Goal: Task Accomplishment & Management: Use online tool/utility

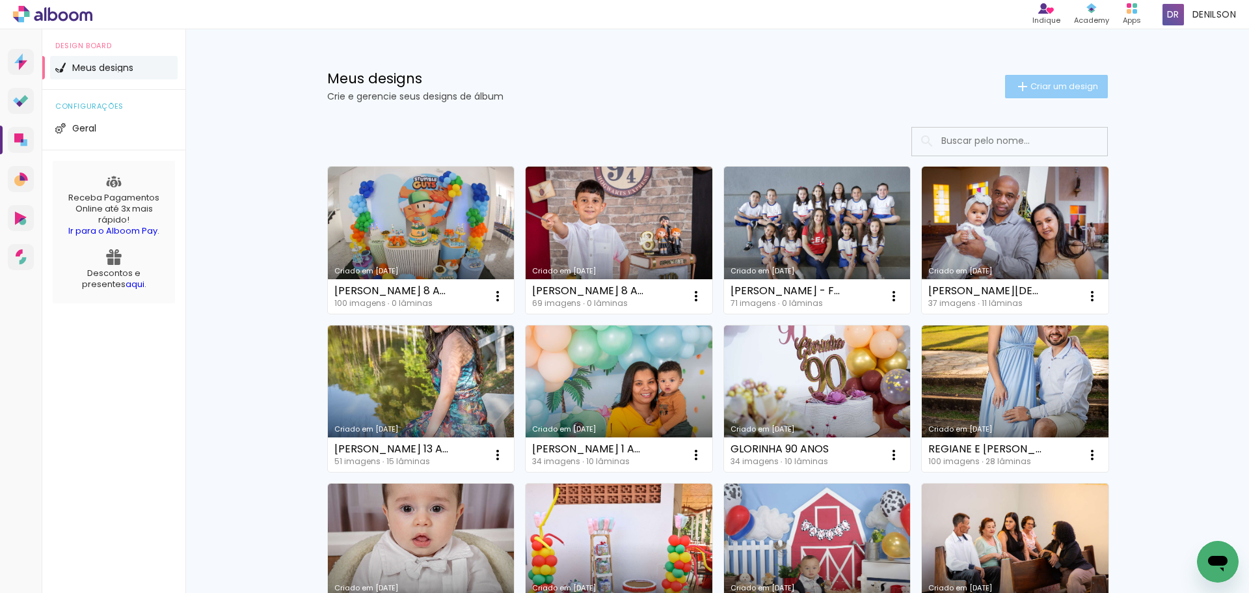
click at [1067, 88] on span "Criar um design" at bounding box center [1065, 86] width 68 height 8
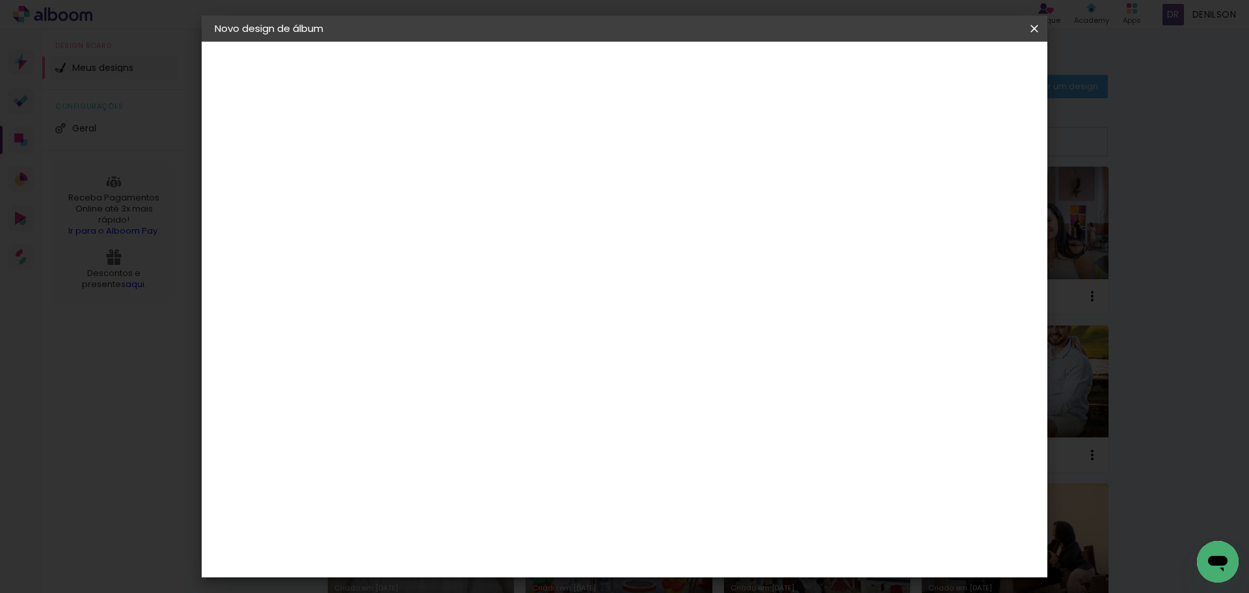
click at [427, 179] on input at bounding box center [427, 175] width 0 height 20
type input "b"
type input "BRUNA E SAULO"
type paper-input "BRUNA E SAULO"
click at [0, 0] on slot "Avançar" at bounding box center [0, 0] width 0 height 0
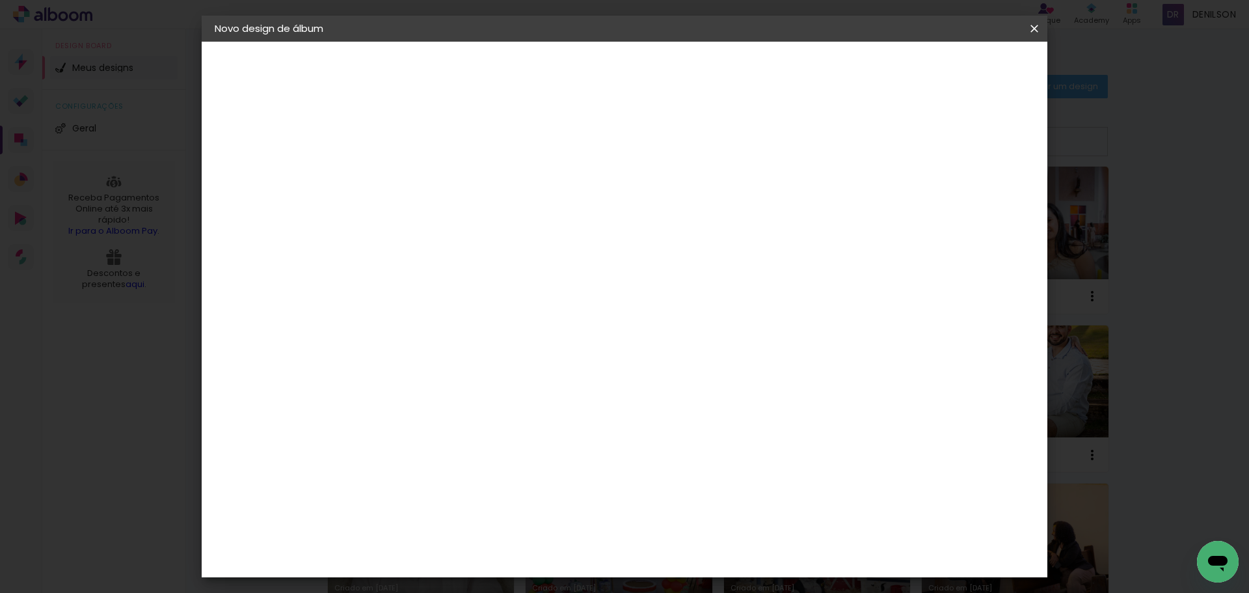
click at [508, 260] on paper-input-container at bounding box center [460, 248] width 141 height 29
type input "LUI"
type paper-input "LUI"
click at [440, 293] on div "[PERSON_NAME]" at bounding box center [462, 294] width 87 height 10
click at [506, 295] on div "[PERSON_NAME]" at bounding box center [462, 294] width 87 height 10
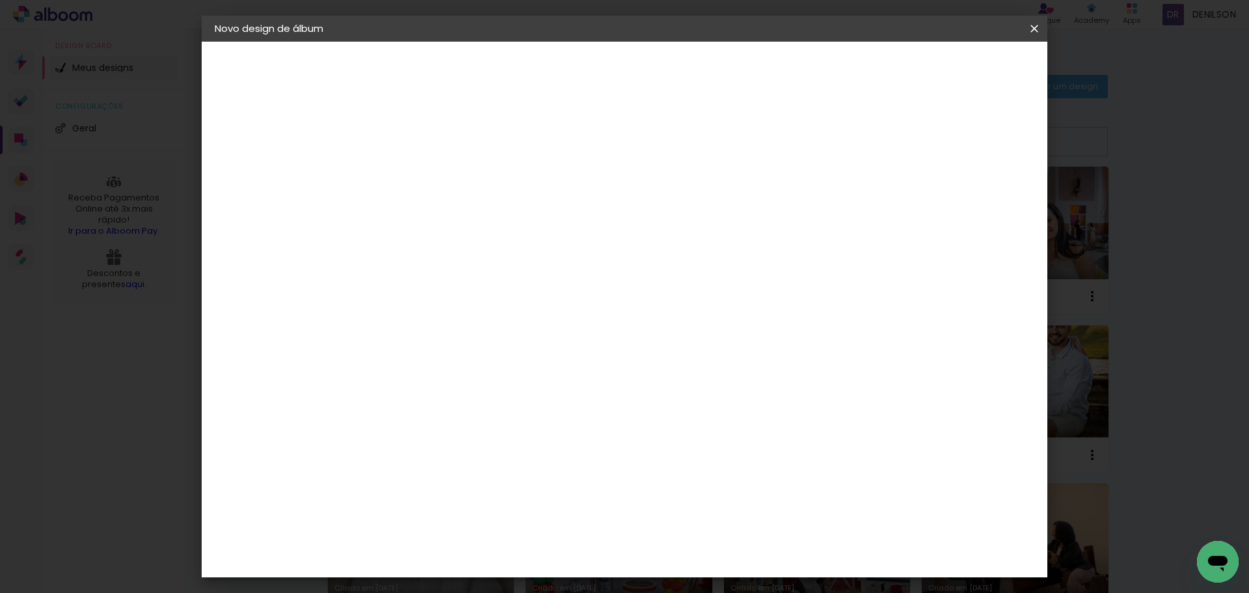
click at [0, 0] on slot "Avançar" at bounding box center [0, 0] width 0 height 0
click at [494, 219] on iron-icon at bounding box center [486, 227] width 16 height 16
click at [0, 0] on slot "Encadernados" at bounding box center [0, 0] width 0 height 0
type input "Encadernados"
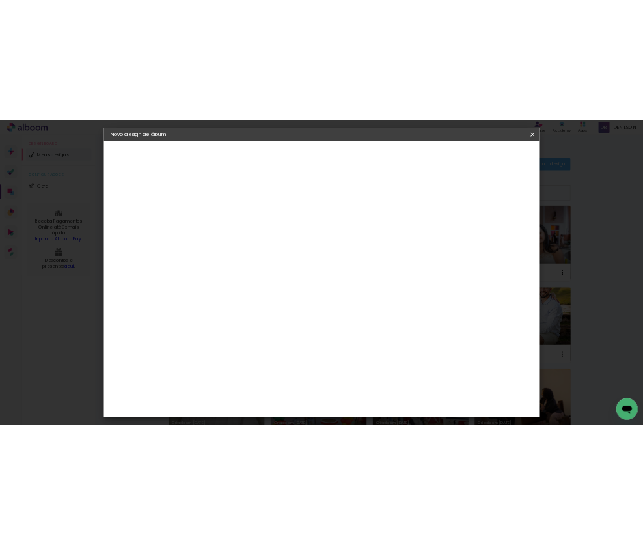
scroll to position [325, 0]
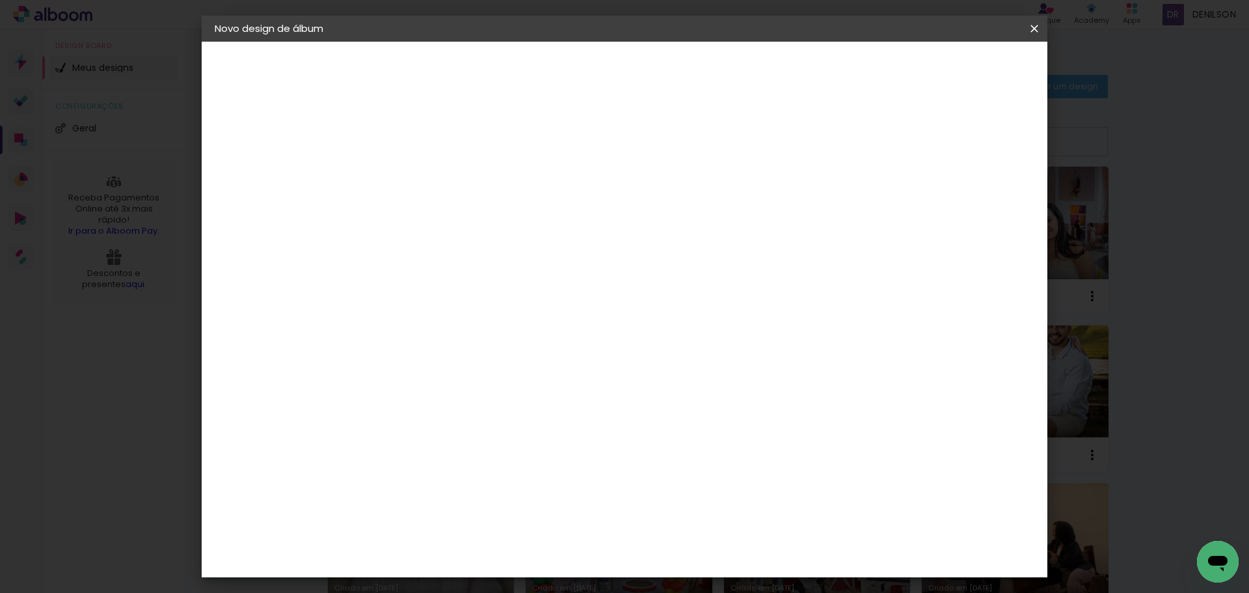
click at [515, 407] on span "30 x 60" at bounding box center [485, 420] width 61 height 27
click at [0, 0] on slot "Avançar" at bounding box center [0, 0] width 0 height 0
click at [880, 140] on div at bounding box center [874, 141] width 12 height 12
type paper-checkbox "on"
click at [953, 70] on span "Iniciar design" at bounding box center [923, 68] width 59 height 9
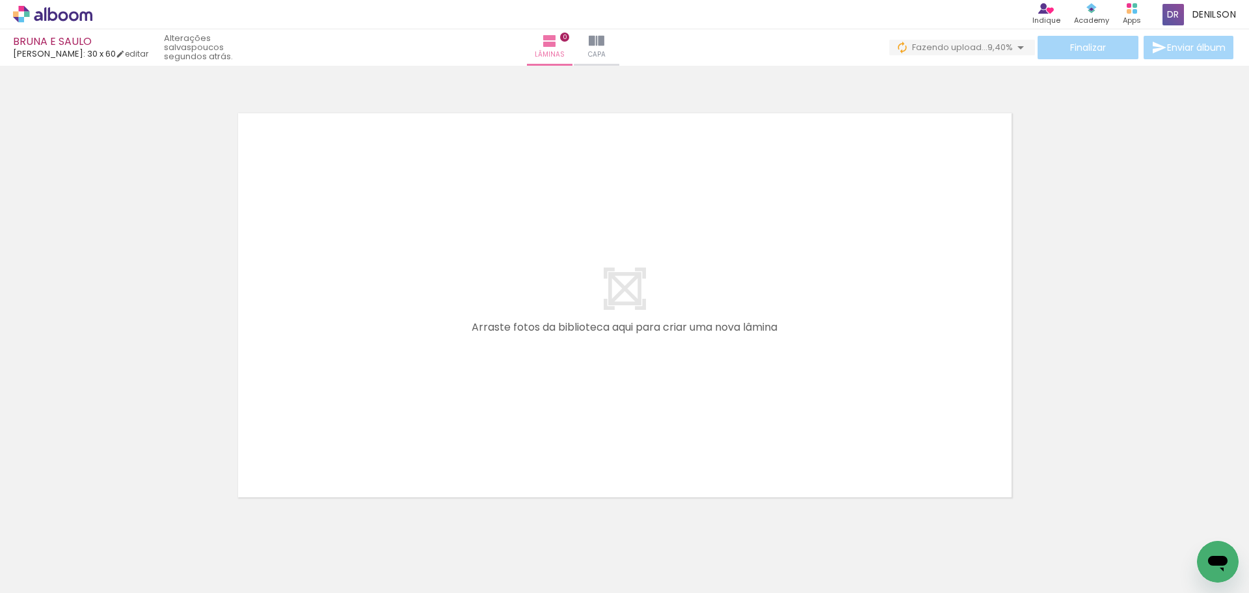
click at [1016, 47] on iron-icon at bounding box center [1021, 48] width 16 height 16
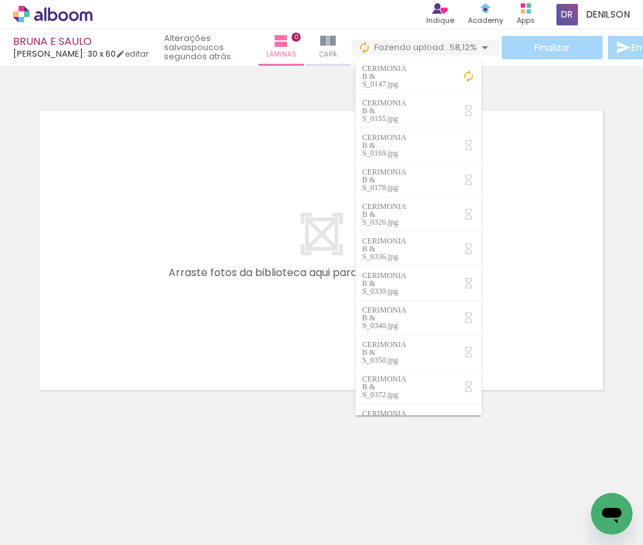
click at [239, 112] on quentale-layouter at bounding box center [322, 249] width 578 height 293
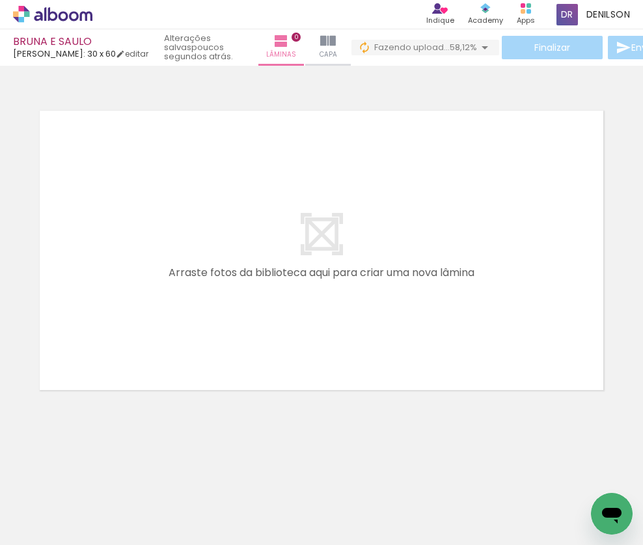
click at [480, 49] on iron-icon at bounding box center [485, 48] width 16 height 16
